Goal: Task Accomplishment & Management: Manage account settings

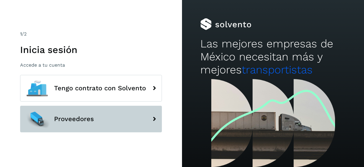
click at [77, 115] on span "Proveedores" at bounding box center [74, 118] width 40 height 7
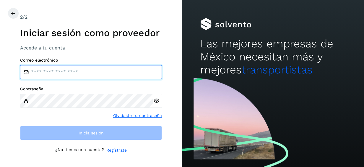
type input "**********"
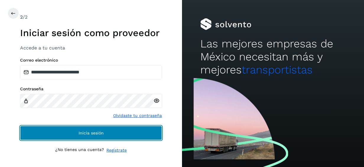
click at [60, 132] on button "Inicia sesión" at bounding box center [91, 133] width 142 height 14
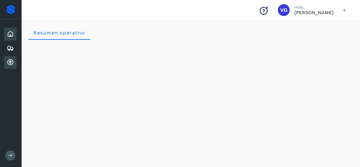
click at [12, 61] on icon at bounding box center [10, 62] width 7 height 7
click at [12, 63] on icon at bounding box center [10, 62] width 7 height 7
click at [15, 65] on div "Cuentas por cobrar" at bounding box center [10, 62] width 12 height 13
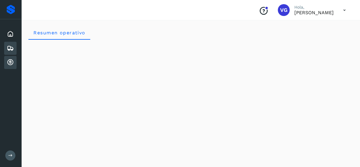
click at [12, 47] on icon at bounding box center [10, 48] width 7 height 7
click at [12, 61] on icon at bounding box center [10, 62] width 7 height 7
click at [13, 61] on icon at bounding box center [10, 62] width 7 height 7
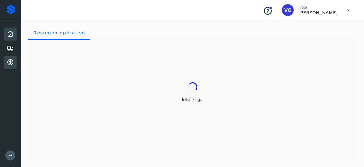
click at [8, 63] on icon at bounding box center [10, 62] width 7 height 7
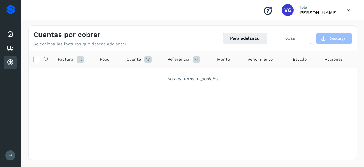
click at [235, 35] on button "Para adelantar" at bounding box center [245, 38] width 44 height 11
click at [301, 36] on button "Todas" at bounding box center [290, 38] width 44 height 11
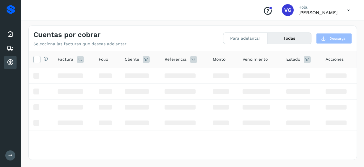
click at [236, 40] on button "Para adelantar" at bounding box center [245, 38] width 44 height 11
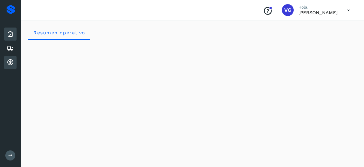
click at [11, 59] on icon at bounding box center [10, 62] width 7 height 7
